Goal: Task Accomplishment & Management: Use online tool/utility

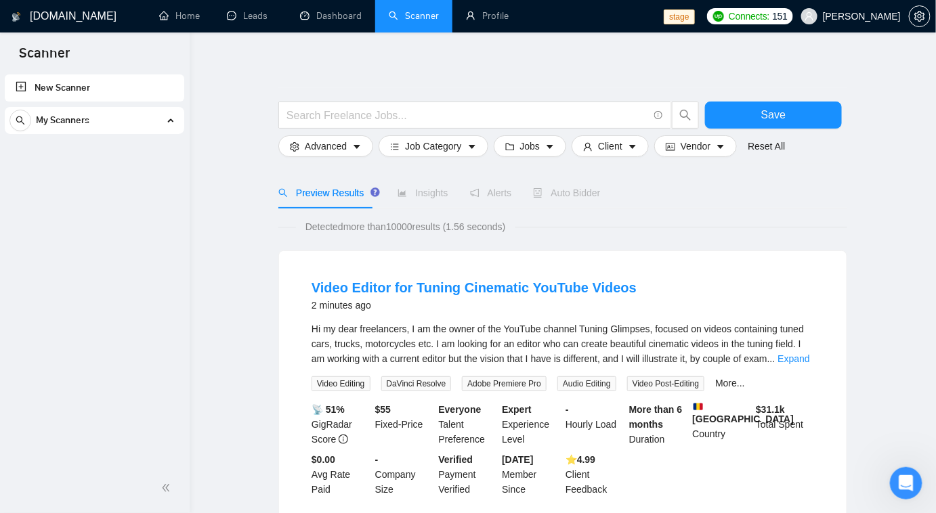
click at [72, 118] on span "My Scanners" at bounding box center [62, 120] width 53 height 27
click at [874, 16] on span "[PERSON_NAME]" at bounding box center [862, 16] width 78 height 0
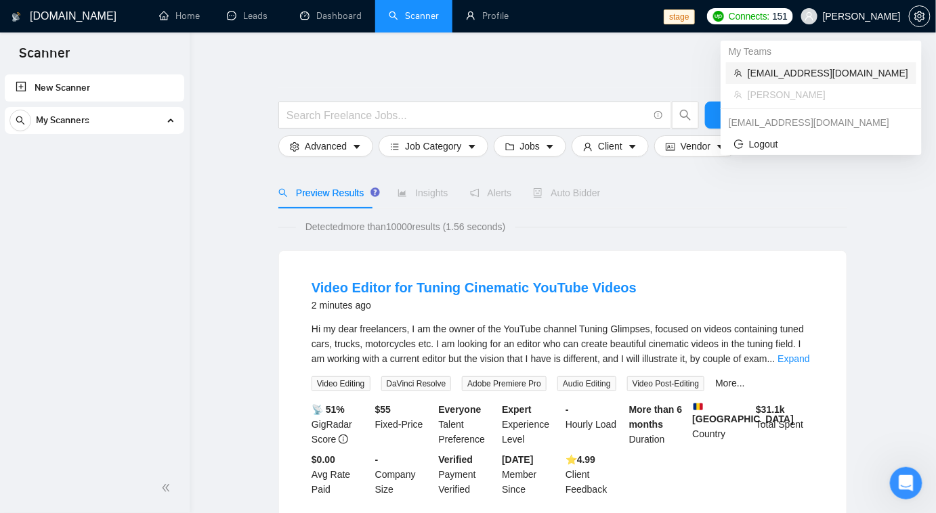
click at [834, 77] on span "[EMAIL_ADDRESS][DOMAIN_NAME]" at bounding box center [827, 73] width 160 height 15
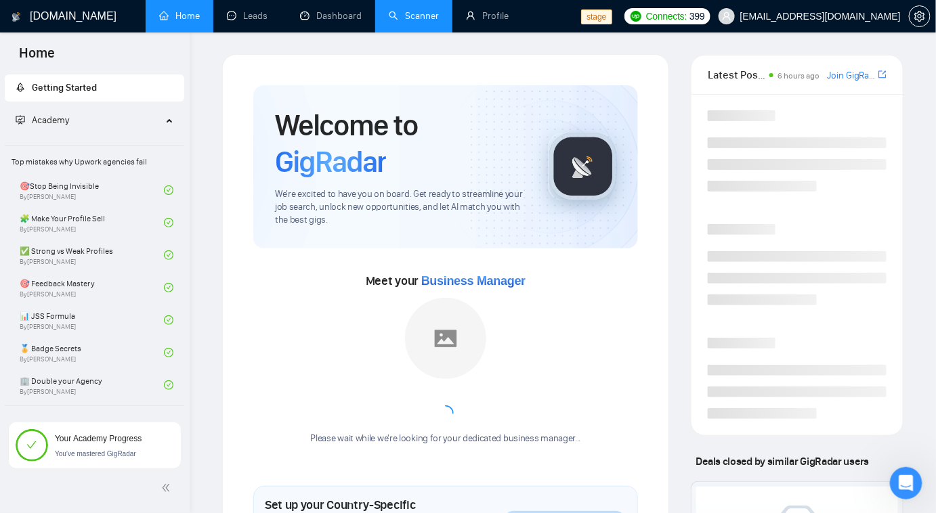
click at [439, 14] on link "Scanner" at bounding box center [414, 16] width 50 height 12
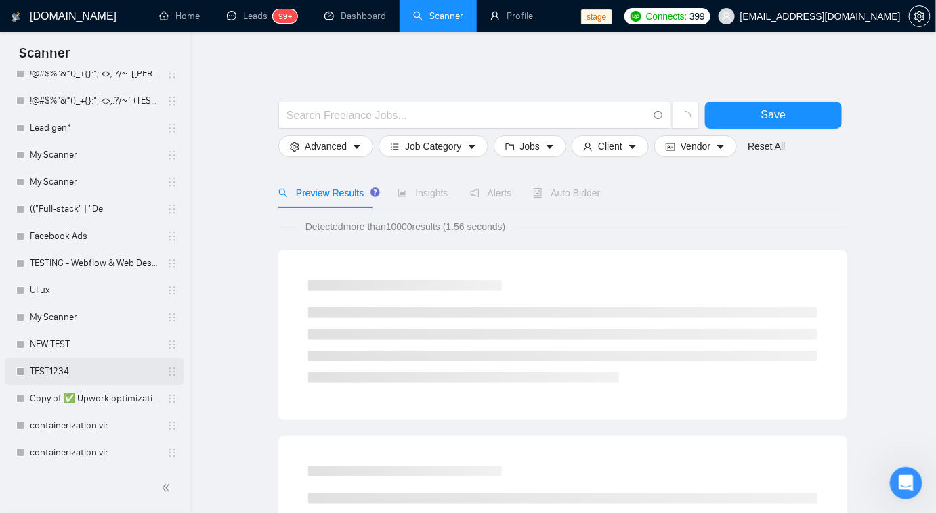
scroll to position [1544, 0]
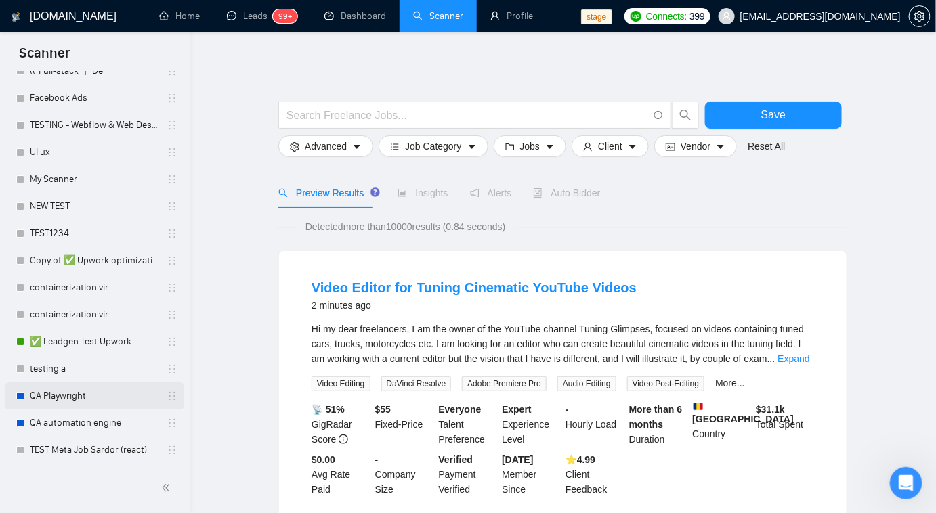
click at [53, 401] on link "QA Playwright" at bounding box center [94, 396] width 129 height 27
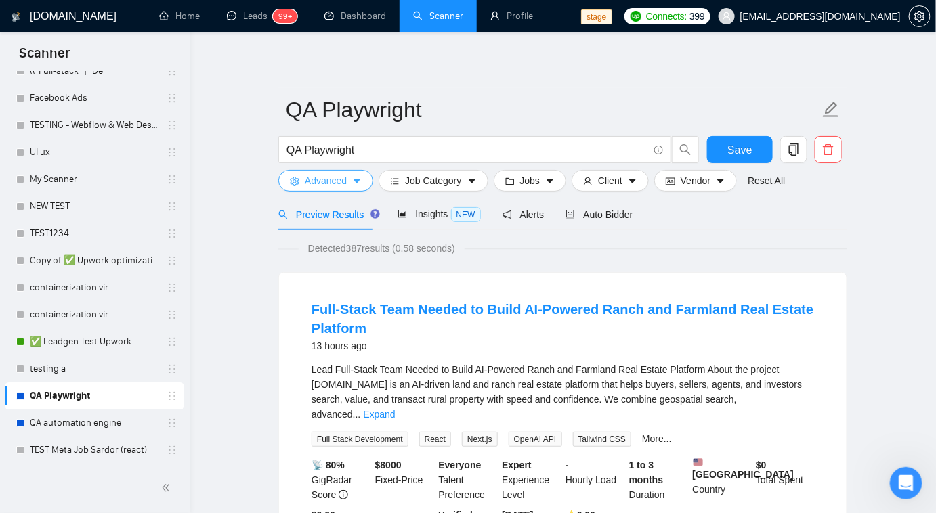
click at [344, 179] on span "Advanced" at bounding box center [326, 180] width 42 height 15
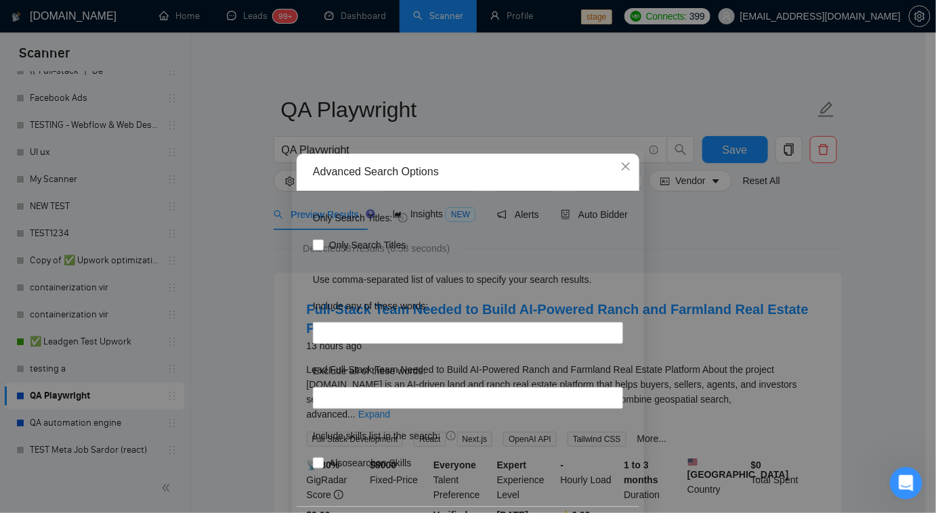
click at [234, 296] on div "Advanced Search Options Only Search Titles: Only Search Titles Use comma-separa…" at bounding box center [468, 256] width 936 height 513
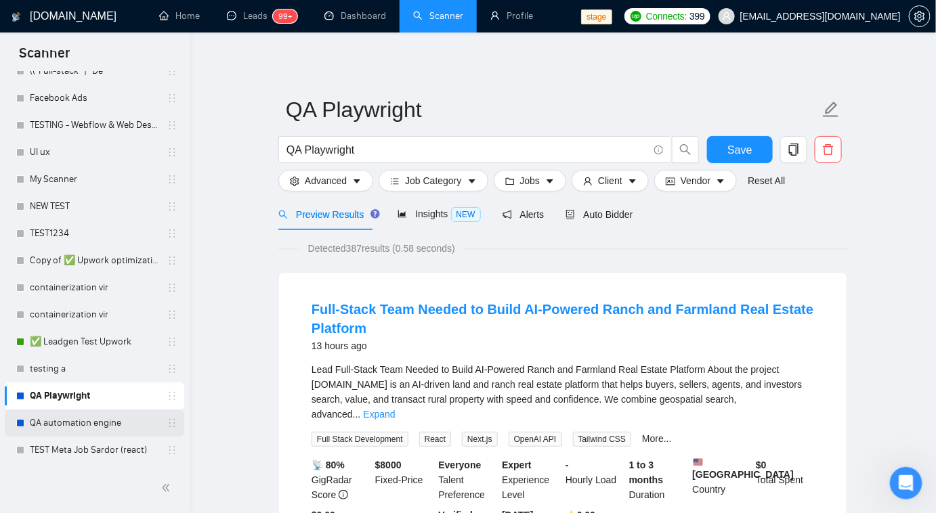
click at [103, 421] on link "QA automation engine" at bounding box center [94, 423] width 129 height 27
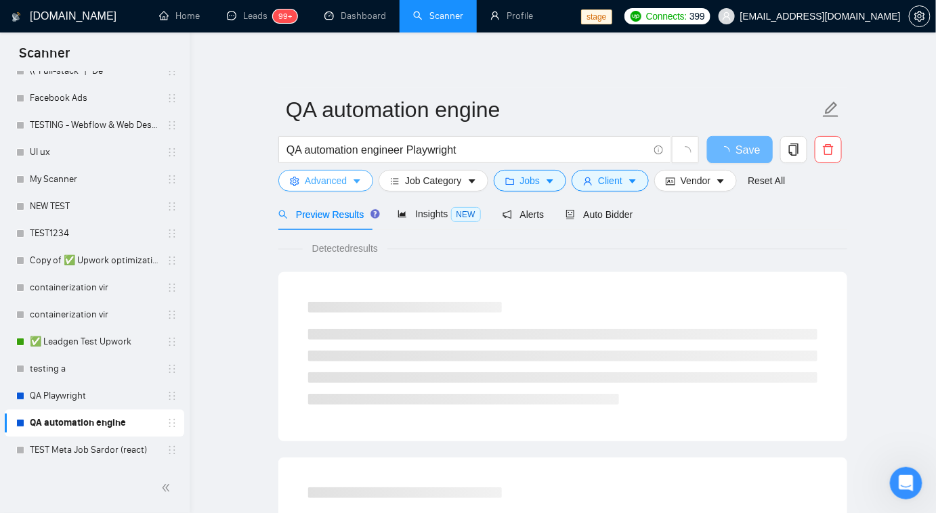
click at [355, 180] on icon "caret-down" at bounding box center [356, 181] width 7 height 4
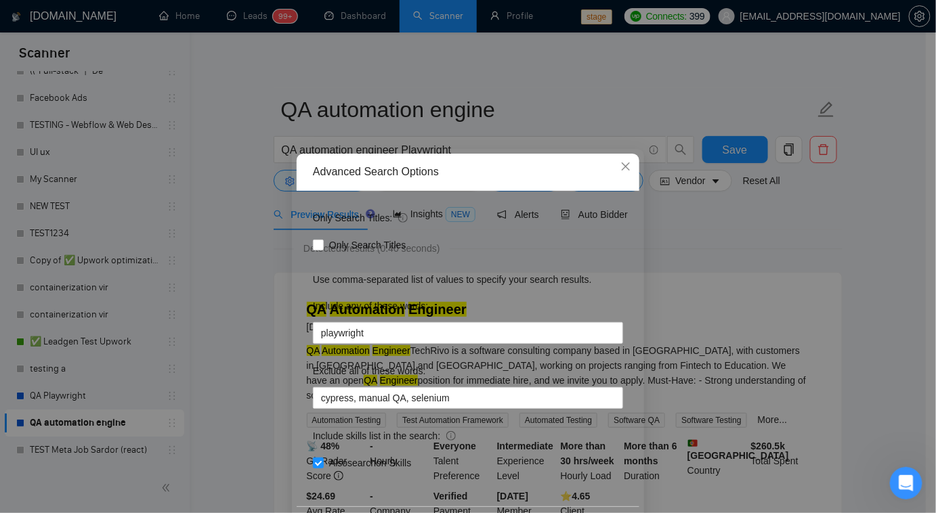
scroll to position [49, 0]
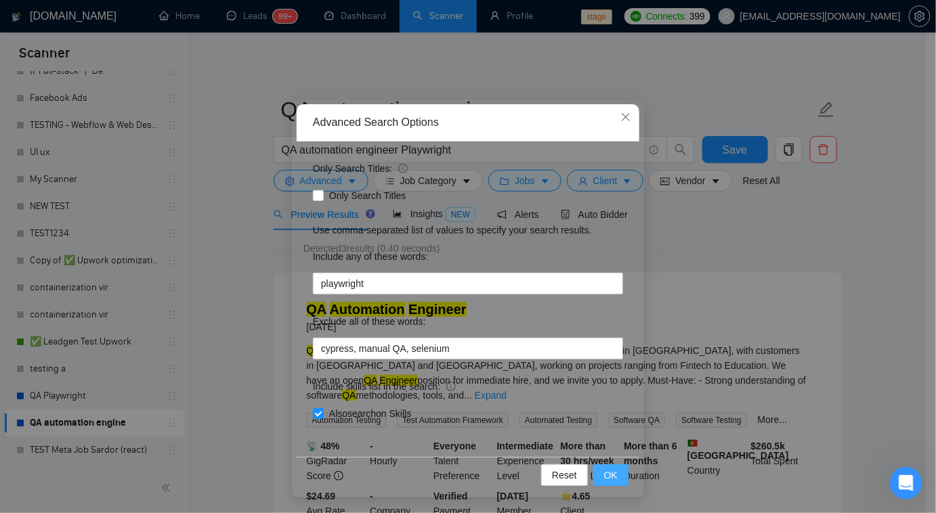
click at [613, 478] on button "OK" at bounding box center [610, 475] width 35 height 22
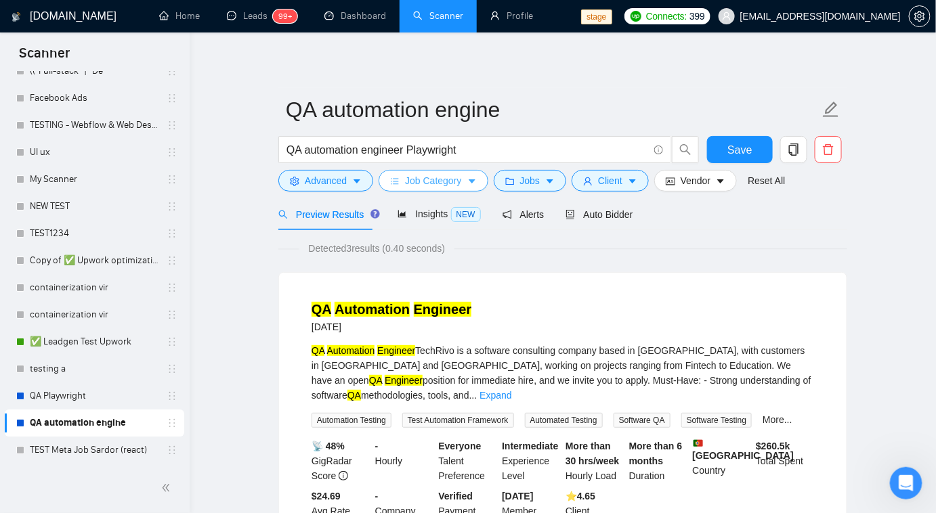
click at [424, 185] on span "Job Category" at bounding box center [433, 180] width 56 height 15
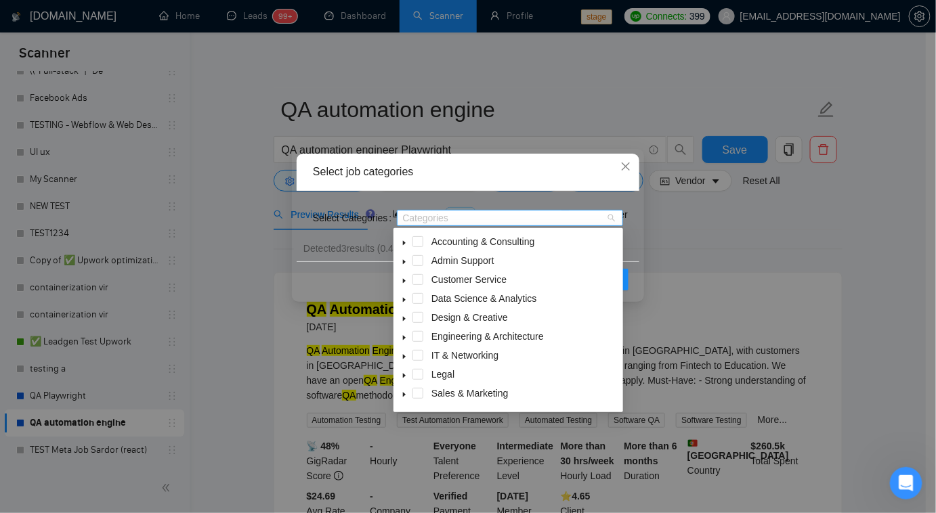
click at [440, 217] on div at bounding box center [503, 218] width 206 height 11
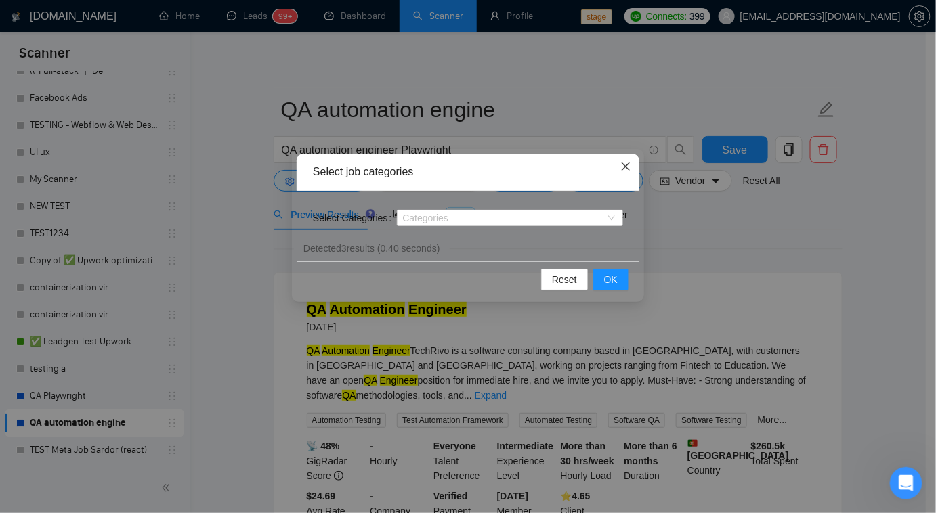
click at [624, 168] on icon "close" at bounding box center [626, 166] width 8 height 8
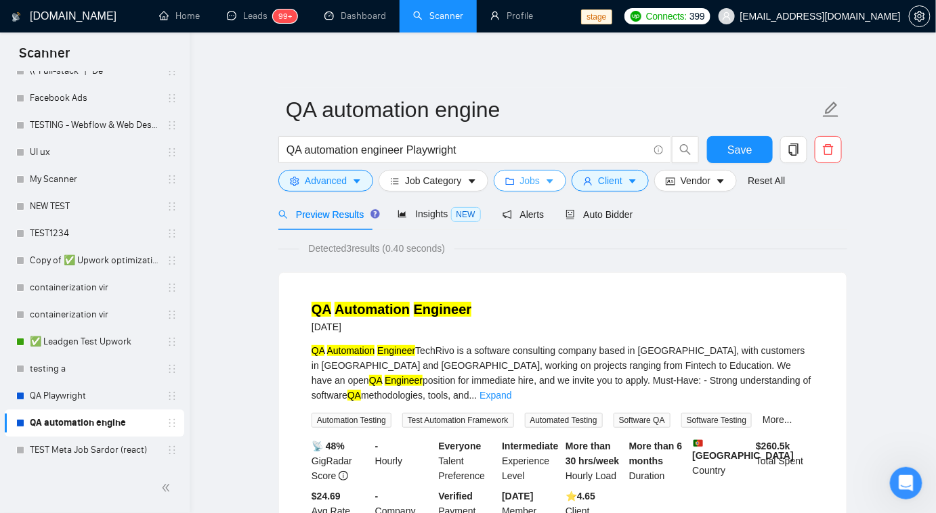
click at [513, 185] on button "Jobs" at bounding box center [530, 181] width 73 height 22
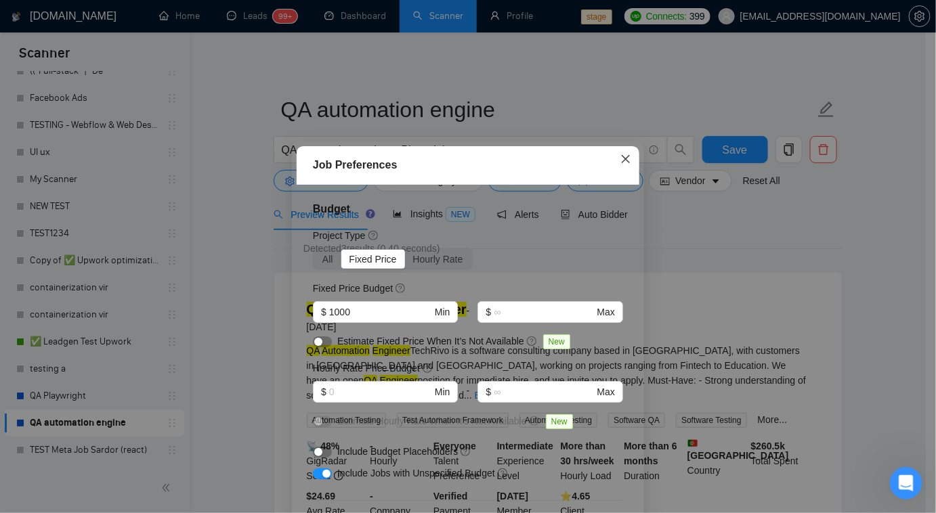
click at [627, 159] on span "Close" at bounding box center [625, 160] width 37 height 37
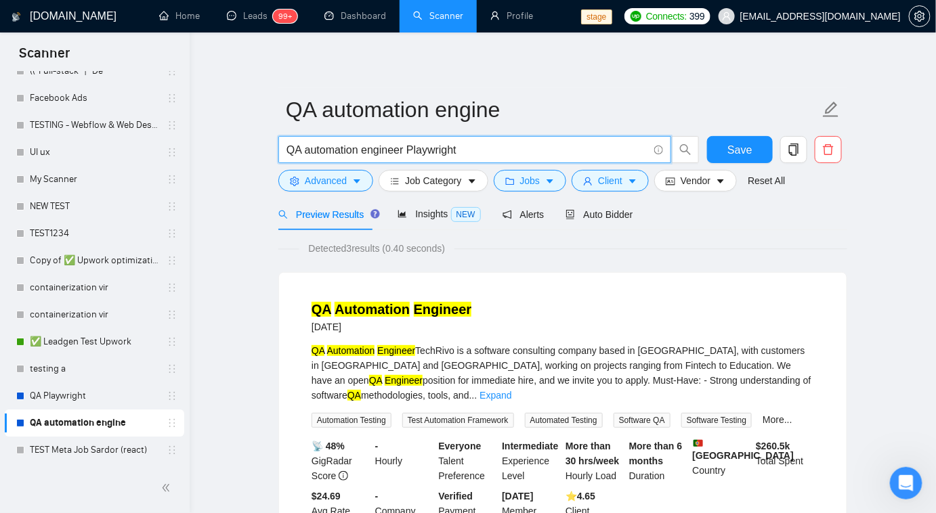
click at [404, 154] on input "QA automation engineer Playwright" at bounding box center [467, 150] width 362 height 17
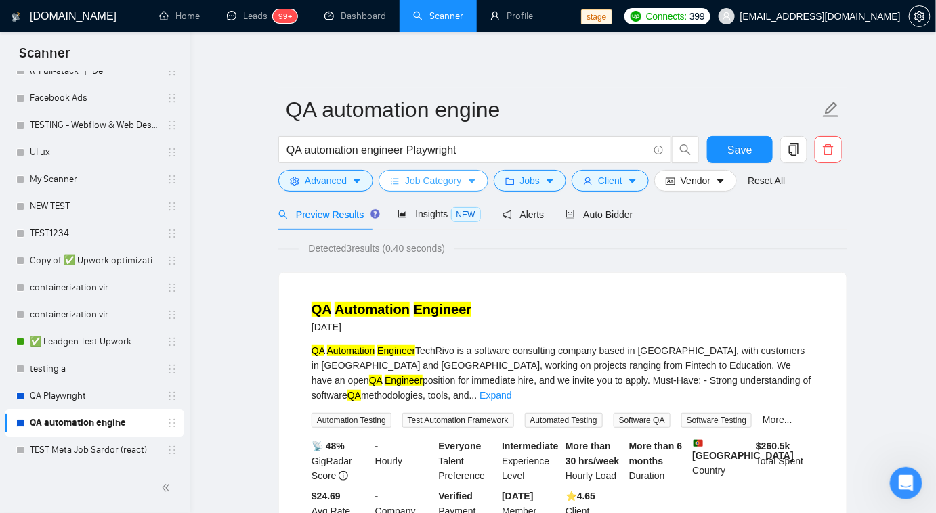
click at [470, 186] on icon "caret-down" at bounding box center [471, 181] width 9 height 9
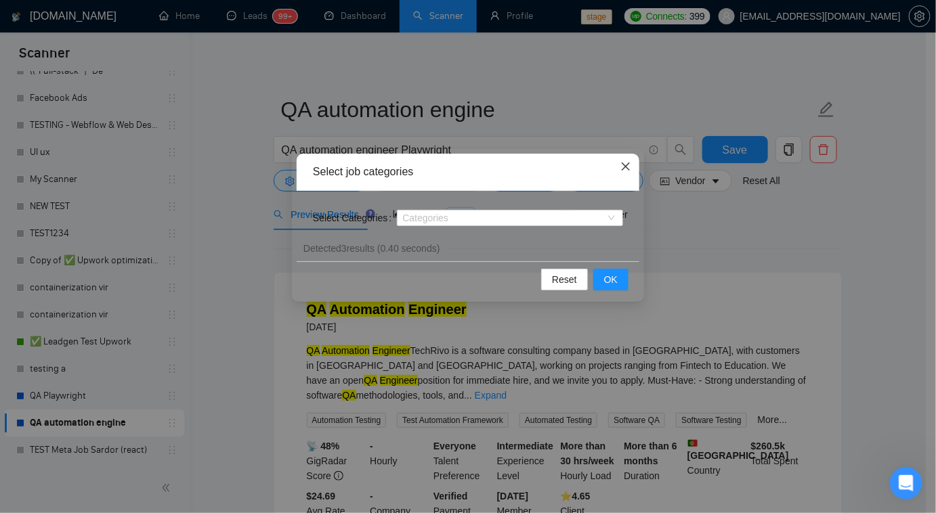
click at [630, 169] on icon "close" at bounding box center [625, 166] width 11 height 11
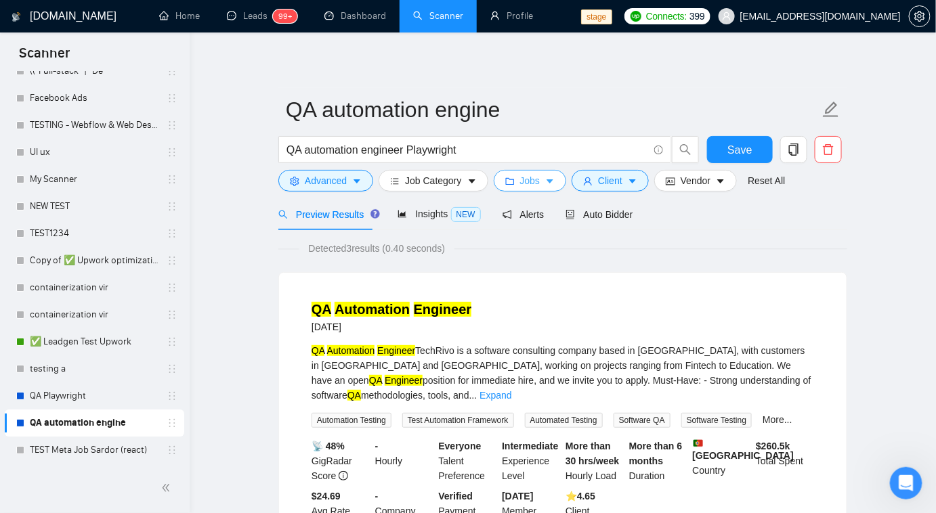
click at [543, 188] on button "Jobs" at bounding box center [530, 181] width 73 height 22
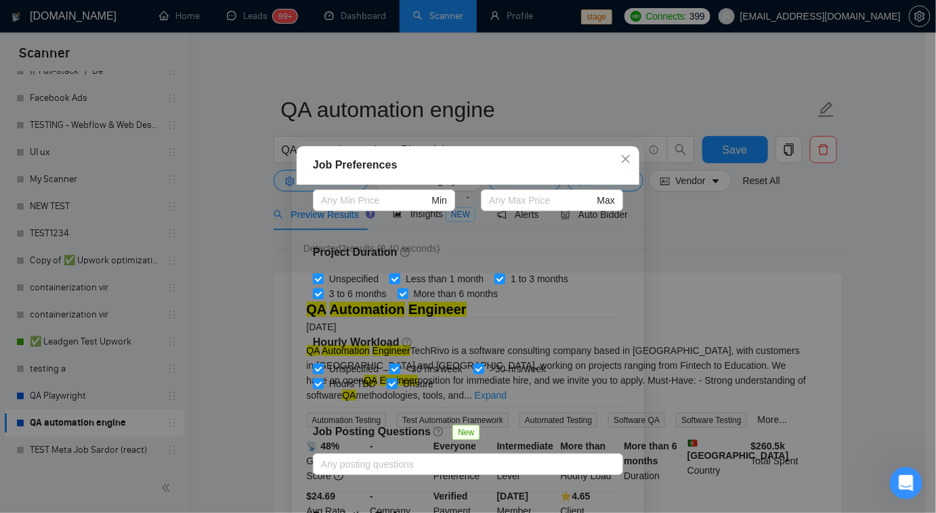
scroll to position [404, 0]
